Goal: Find specific fact: Find specific fact

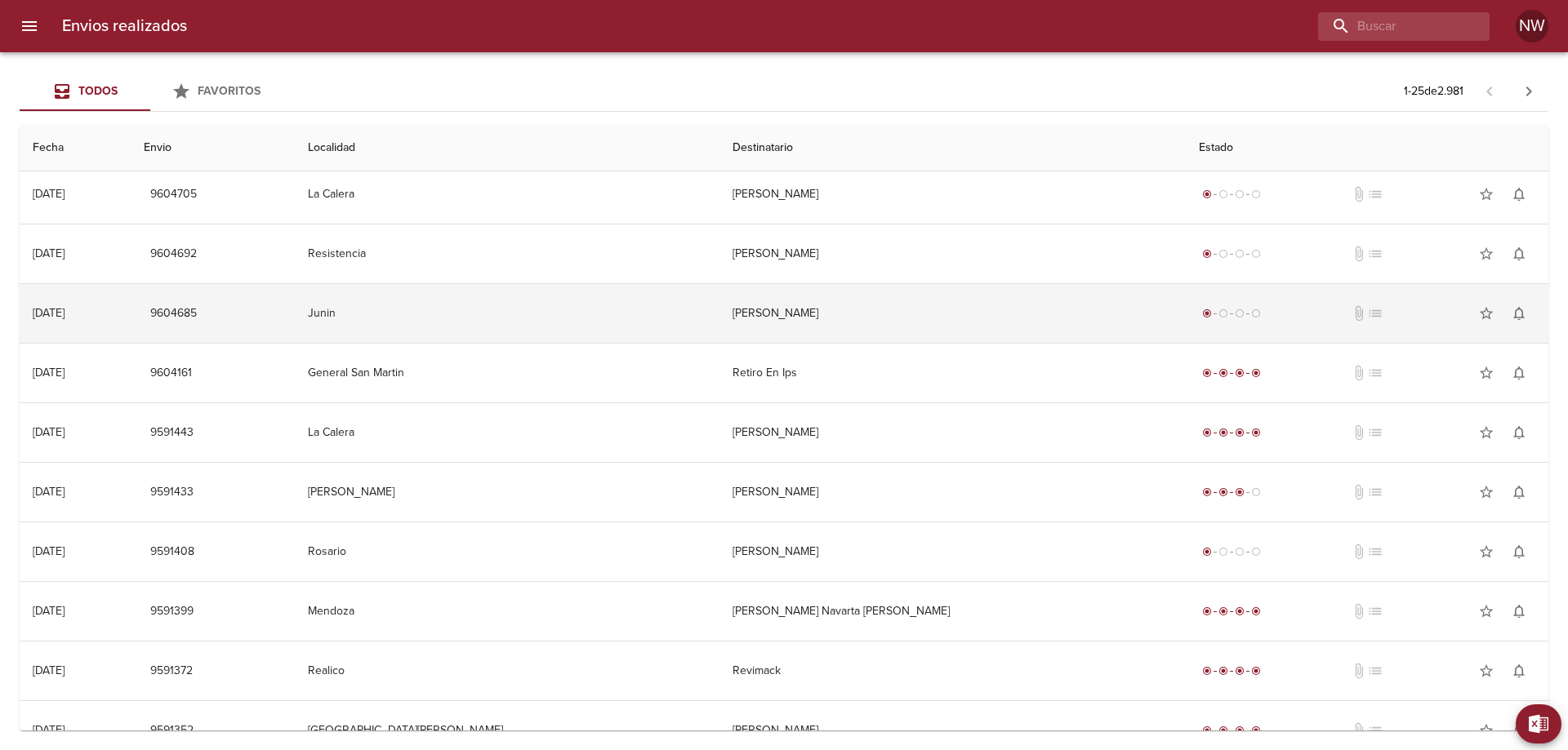
scroll to position [408, 0]
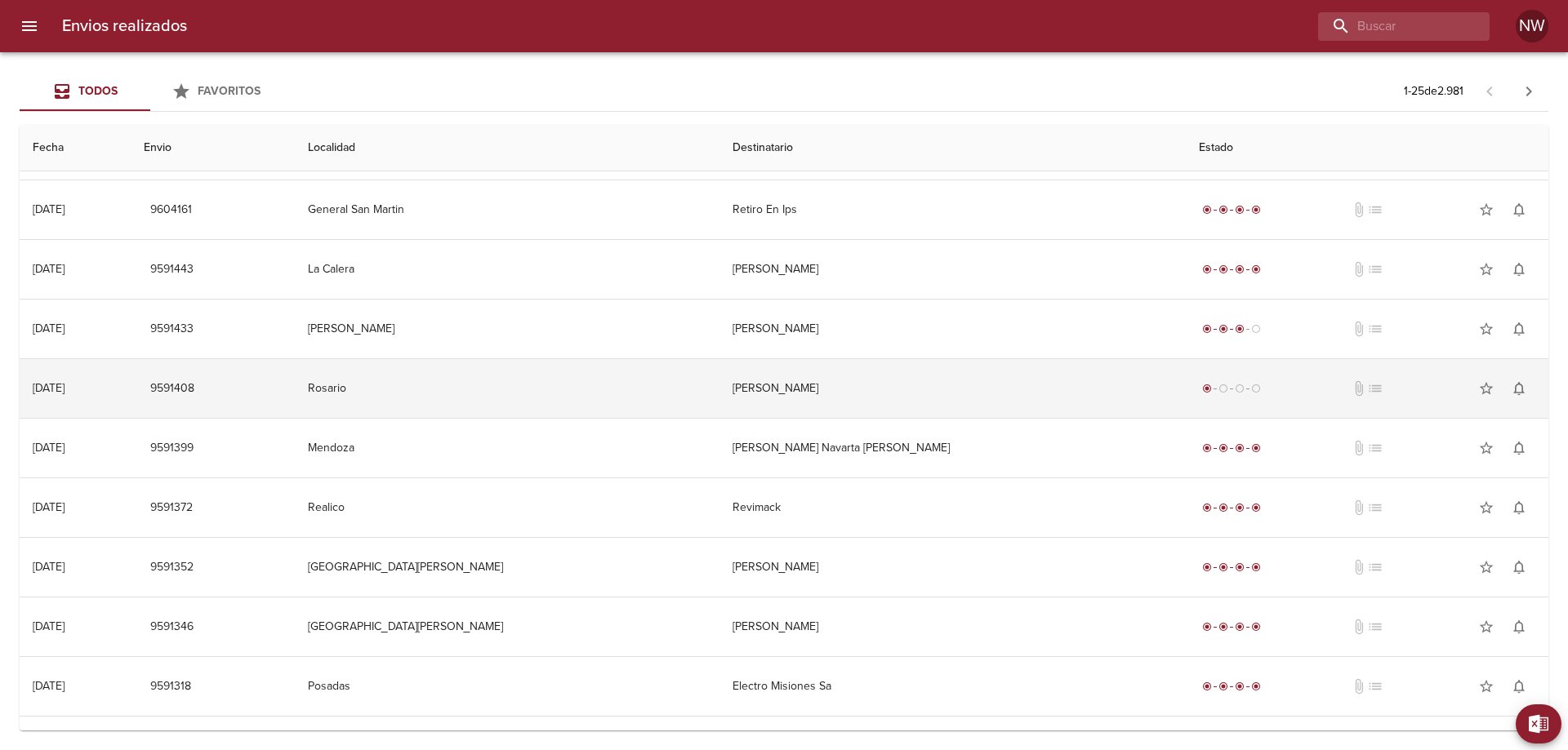
click at [979, 405] on td "[PERSON_NAME]" at bounding box center [952, 389] width 466 height 59
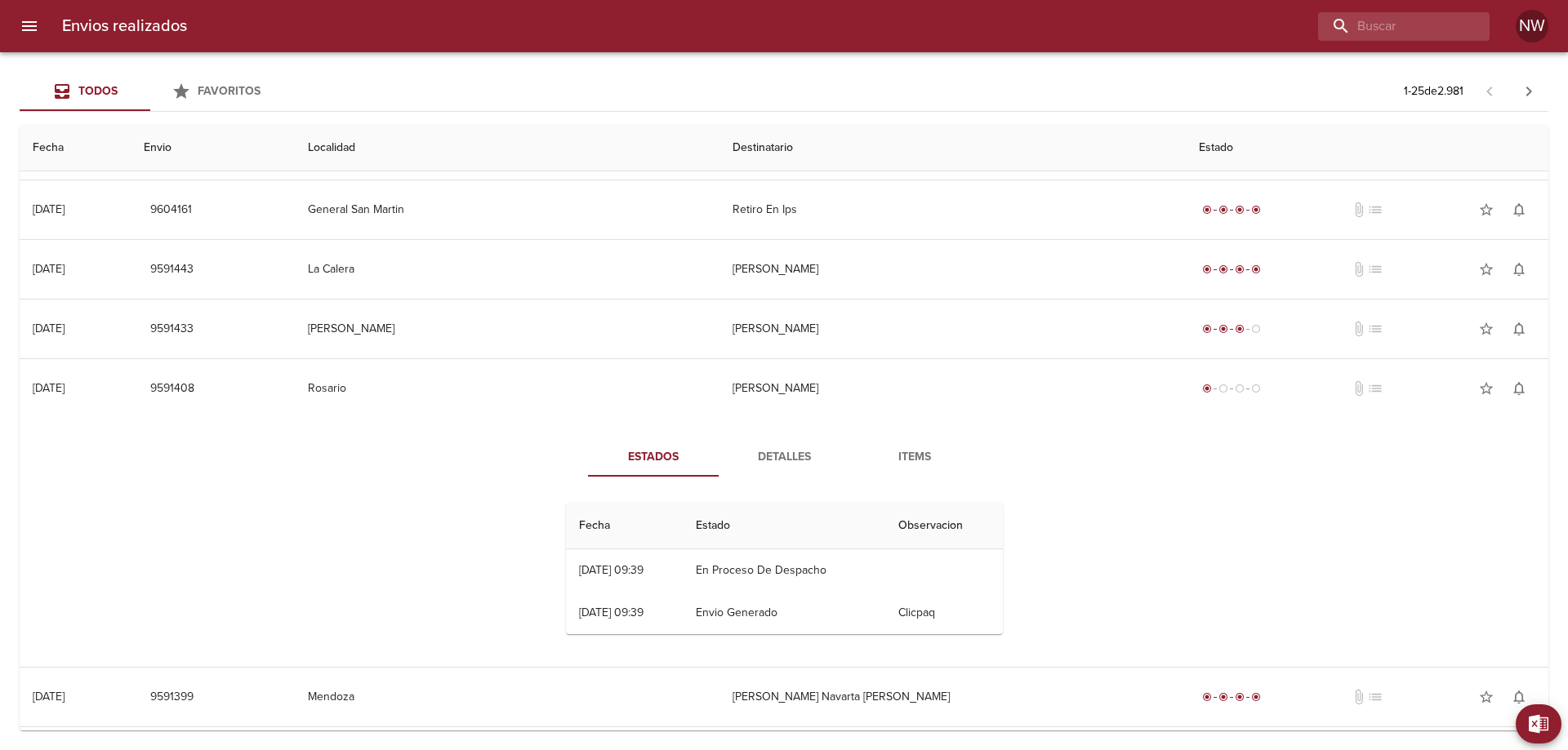
click at [753, 468] on span "Detalles" at bounding box center [784, 458] width 111 height 20
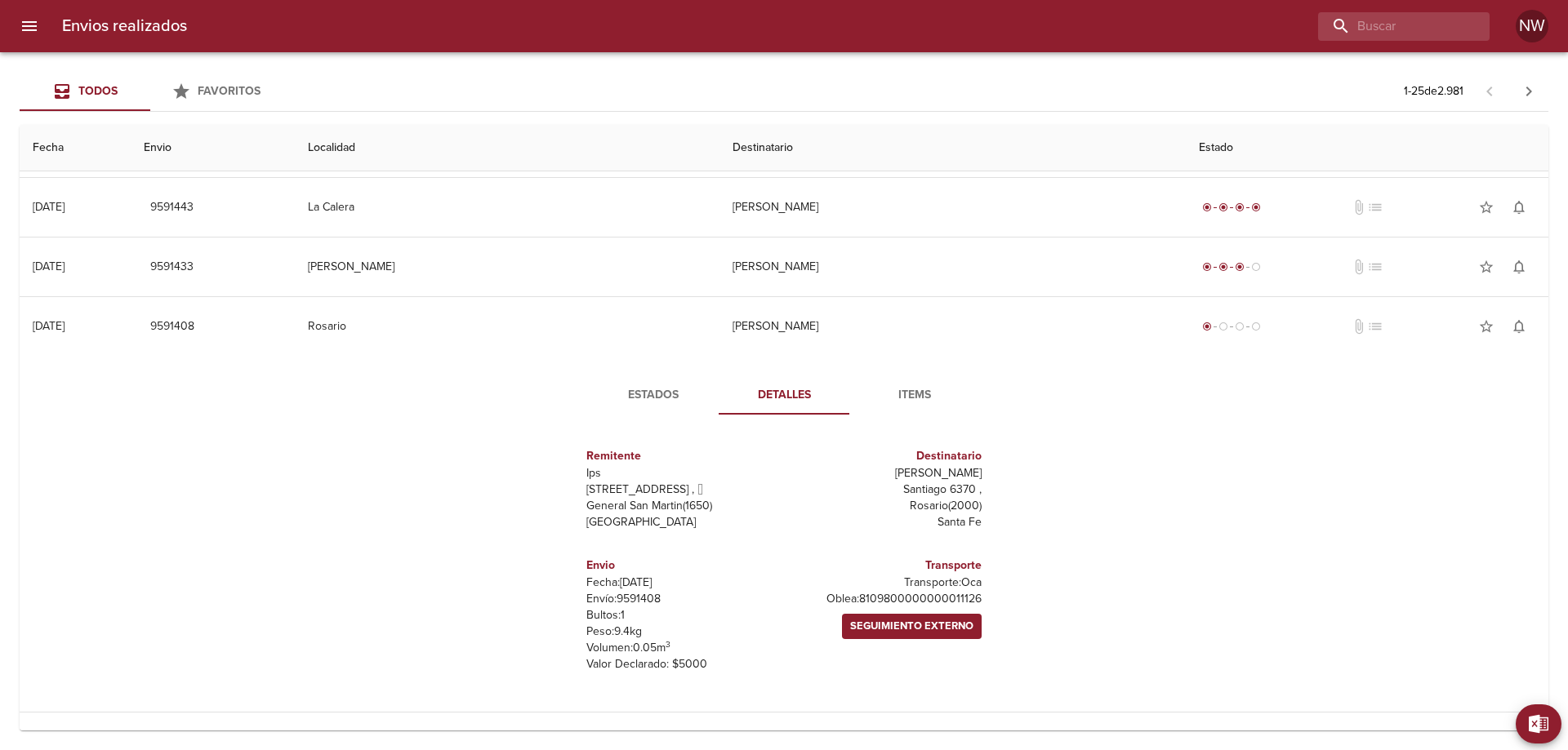
scroll to position [653, 0]
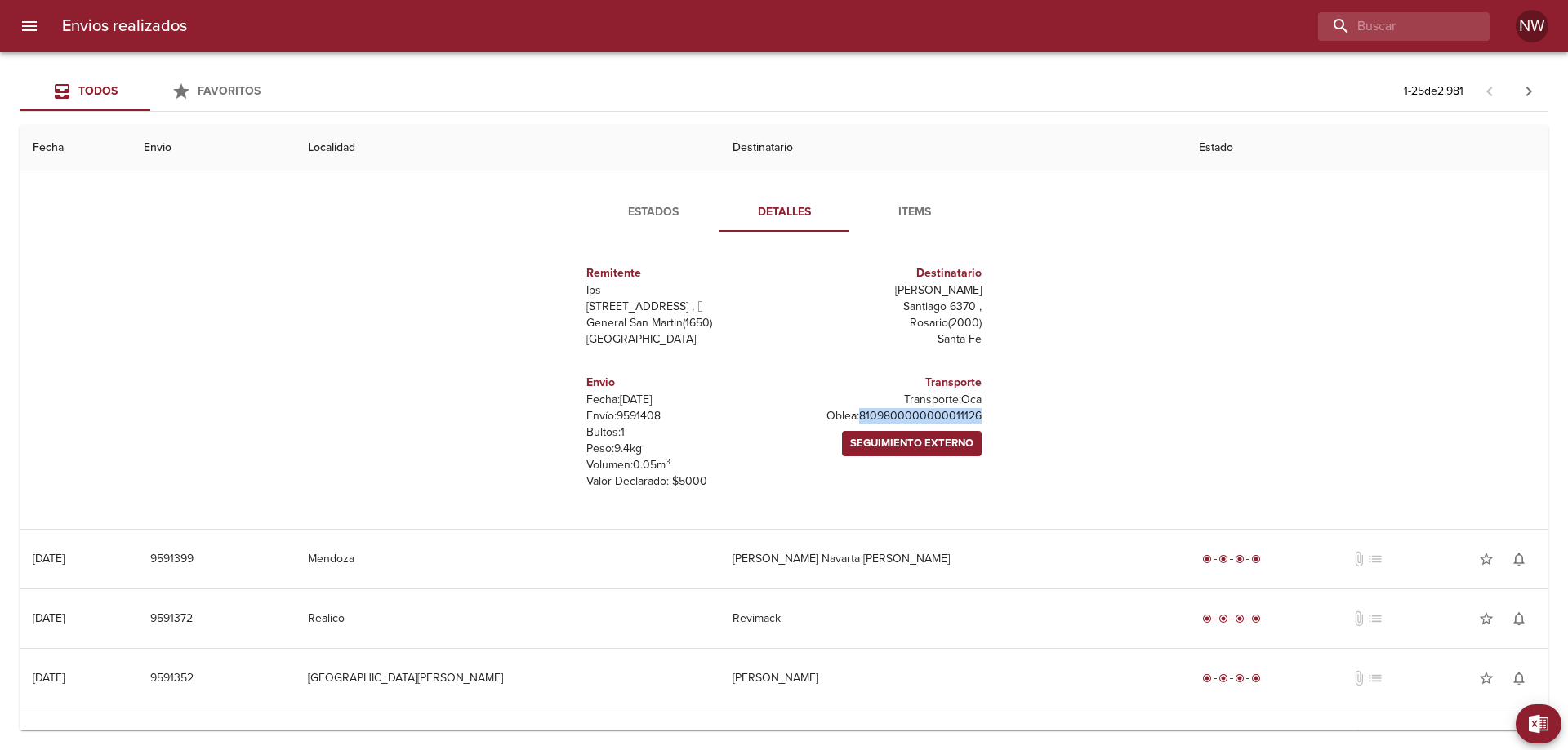
drag, startPoint x: 971, startPoint y: 494, endPoint x: 829, endPoint y: 504, distance: 142.4
click at [829, 504] on div "Remitente Ips Calle 70 4467 ,   General San Martin ( 1650 ) Buenos Aires Destin…" at bounding box center [784, 377] width 450 height 265
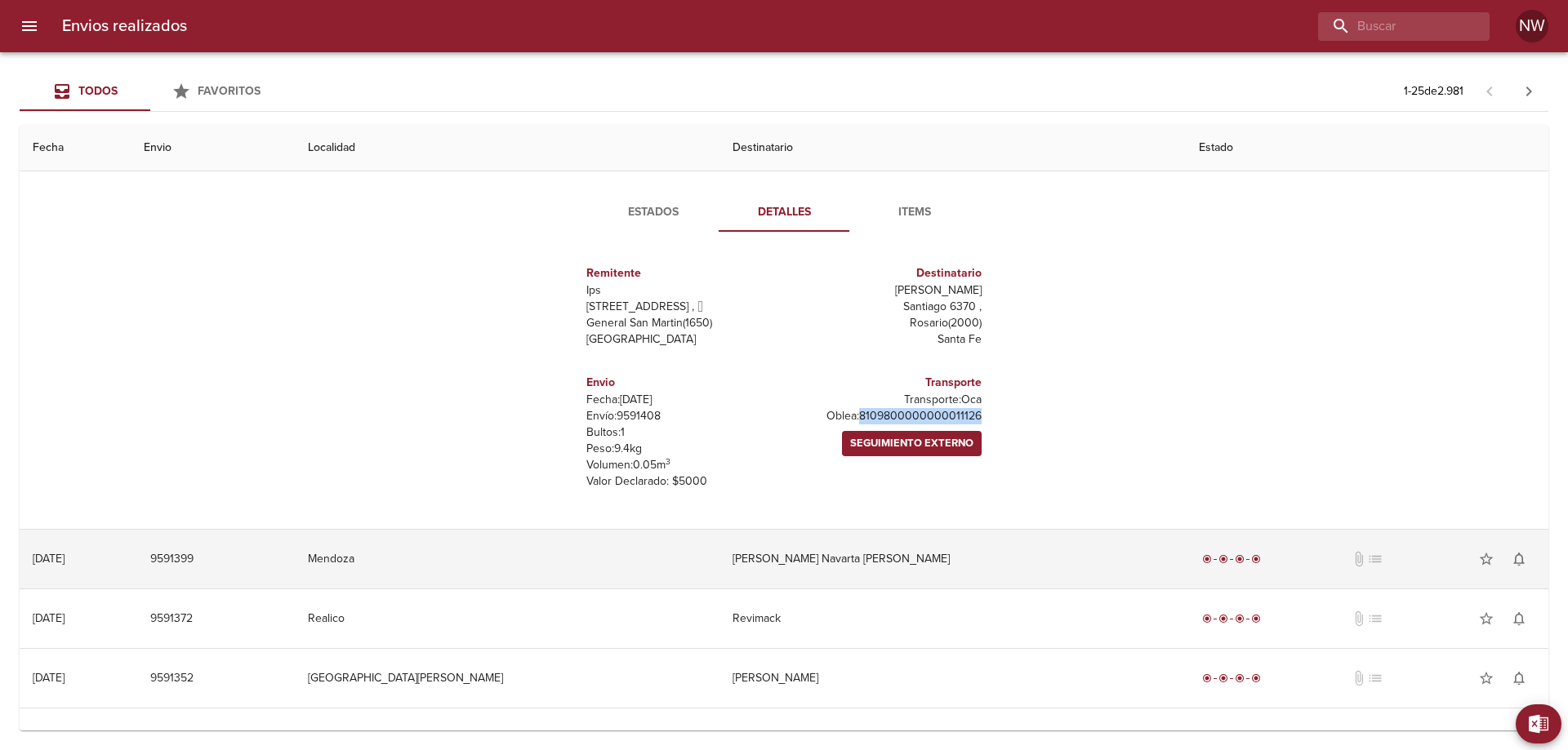
copy p "8109800000000011126"
